Goal: Information Seeking & Learning: Learn about a topic

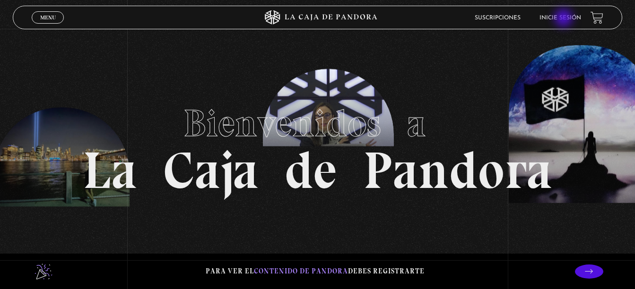
click at [564, 19] on link "Inicie sesión" at bounding box center [560, 18] width 42 height 6
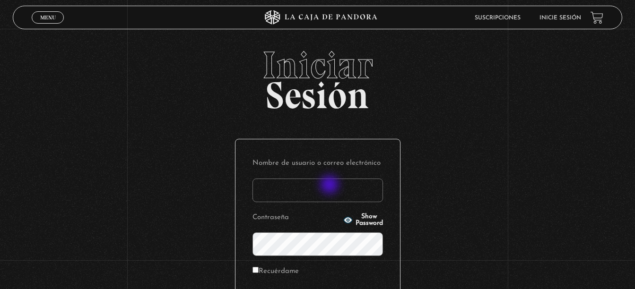
click at [330, 186] on input "Nombre de usuario o correo electrónico" at bounding box center [317, 191] width 130 height 24
type input "DMORALESPALAVECINO@GMAIL.COM"
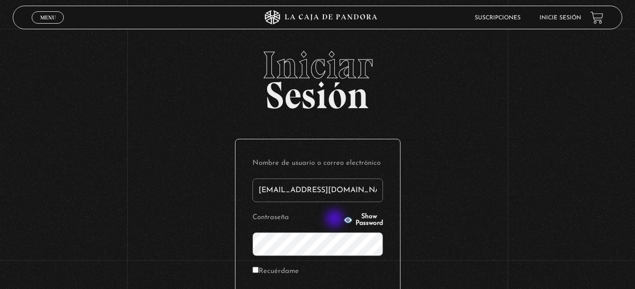
click at [343, 220] on icon "button" at bounding box center [347, 220] width 9 height 6
click at [343, 220] on icon "button" at bounding box center [347, 220] width 9 height 9
click at [272, 270] on label "Recuérdame" at bounding box center [275, 272] width 46 height 15
click at [259, 270] on input "Recuérdame" at bounding box center [255, 270] width 6 height 6
checkbox input "true"
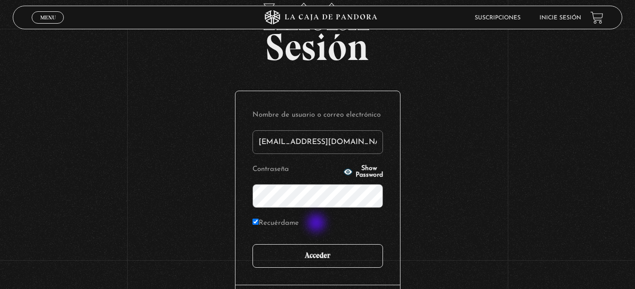
scroll to position [95, 0]
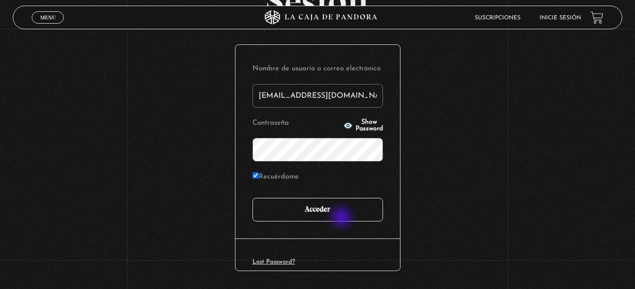
click at [342, 218] on input "Acceder" at bounding box center [317, 210] width 130 height 24
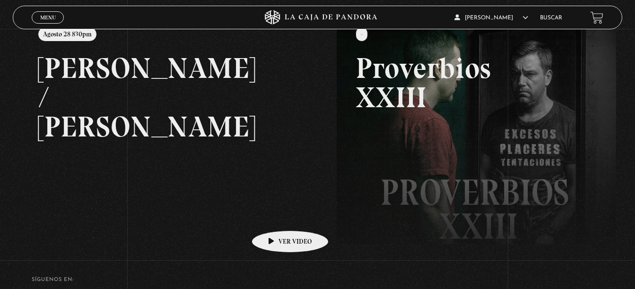
scroll to position [142, 0]
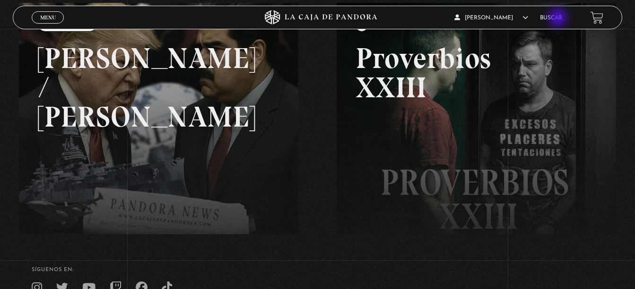
click at [559, 18] on link "Buscar" at bounding box center [551, 18] width 22 height 6
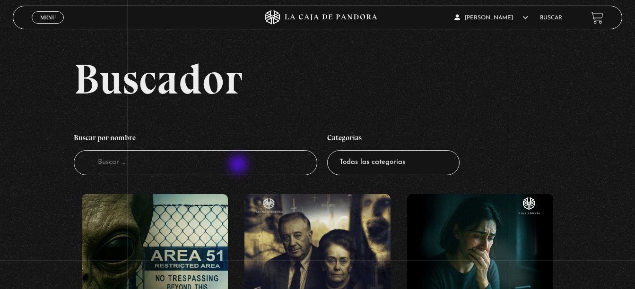
click at [239, 165] on input "Buscador" at bounding box center [196, 162] width 244 height 25
type input "dr"
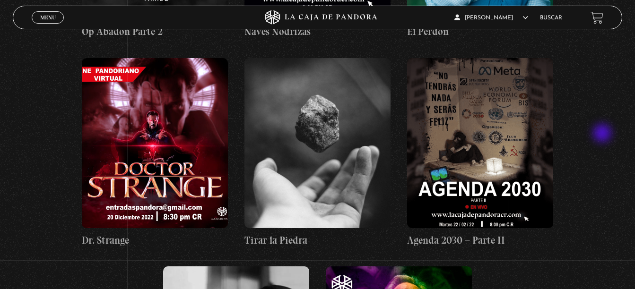
scroll to position [567, 0]
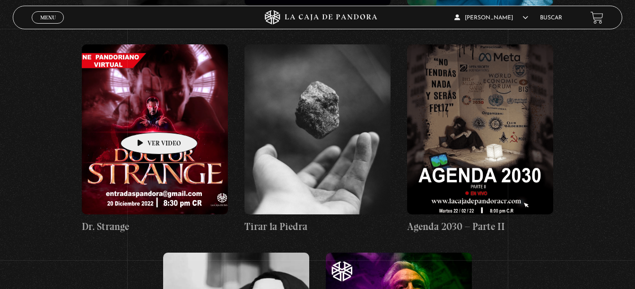
click at [144, 118] on figure at bounding box center [155, 129] width 146 height 170
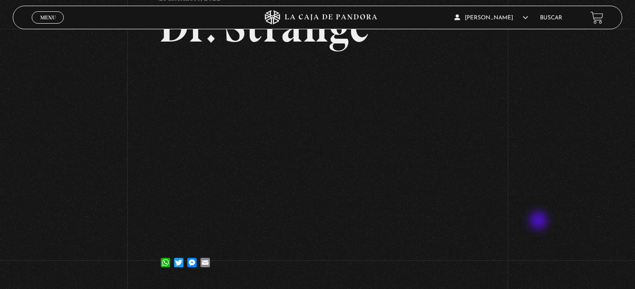
scroll to position [95, 0]
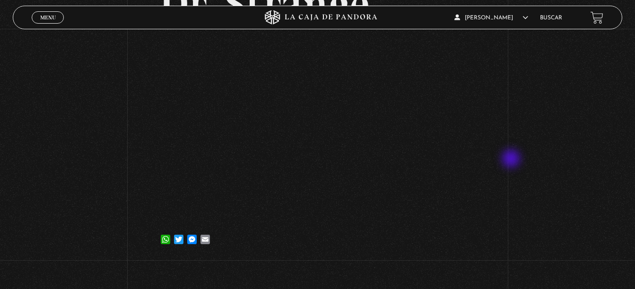
click at [512, 160] on div "Volver 21 diciembre, 2022 Dr. Strange WhatsApp Twitter Messenger Email" at bounding box center [317, 97] width 635 height 327
